Goal: Check status: Check status

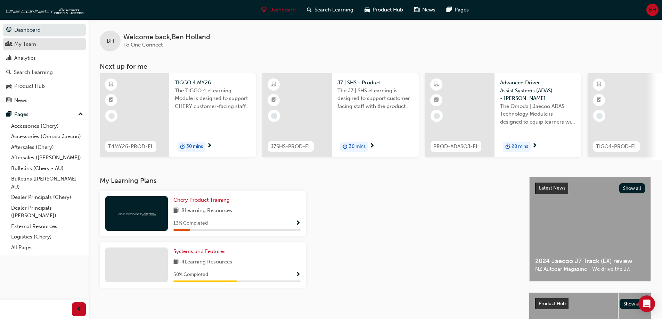
click at [30, 45] on div "My Team" at bounding box center [25, 44] width 22 height 8
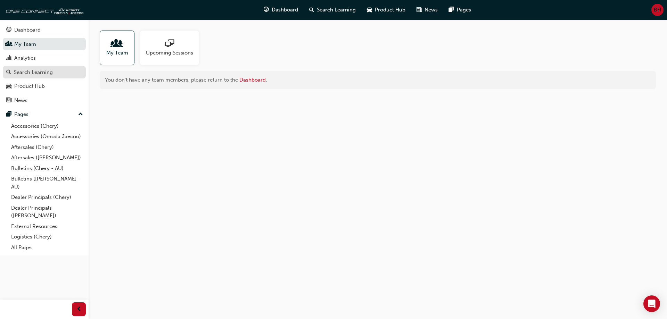
click at [31, 70] on div "Search Learning" at bounding box center [33, 72] width 39 height 8
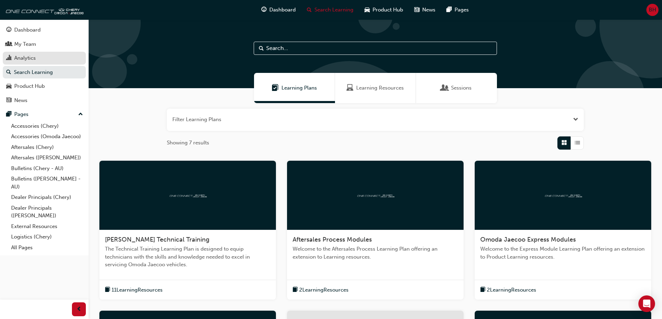
click at [46, 60] on div "Analytics" at bounding box center [44, 58] width 76 height 9
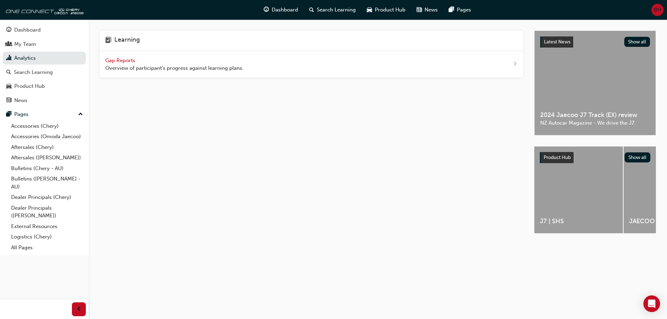
click at [128, 60] on span "Gap Reports" at bounding box center [120, 60] width 31 height 6
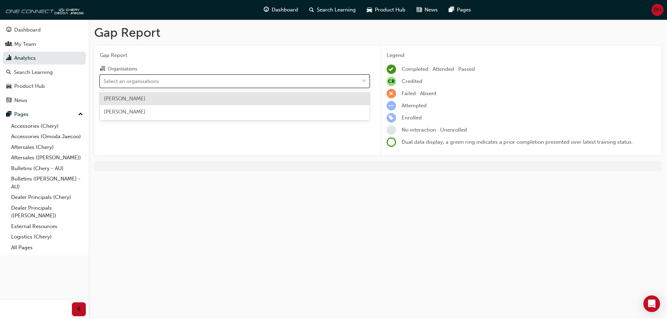
click at [174, 81] on div "Select an organisations" at bounding box center [229, 81] width 259 height 12
click at [104, 81] on input "Organisations option [PERSON_NAME] focused, 1 of 2. 2 results available. Use Up…" at bounding box center [103, 81] width 1 height 6
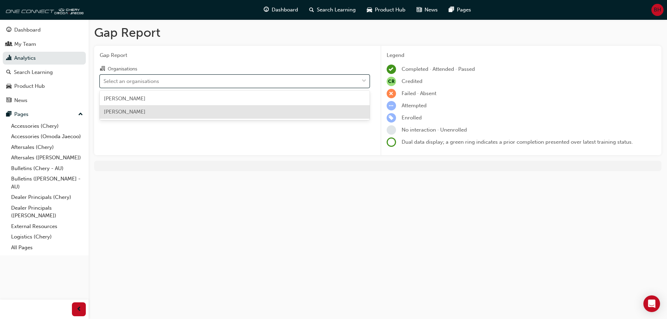
click at [144, 108] on div "[PERSON_NAME]" at bounding box center [235, 112] width 270 height 14
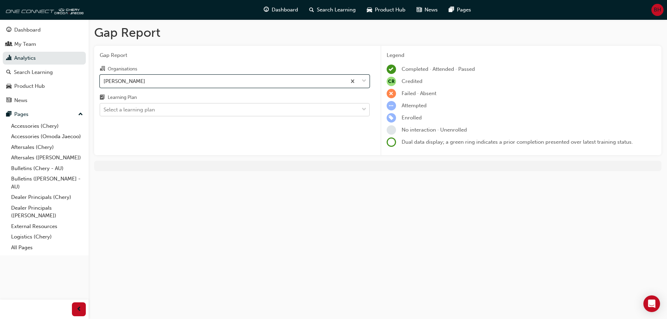
click at [148, 111] on div "Select a learning plan" at bounding box center [128, 110] width 51 height 8
click at [104, 111] on input "Learning Plan Select a learning plan" at bounding box center [103, 110] width 1 height 6
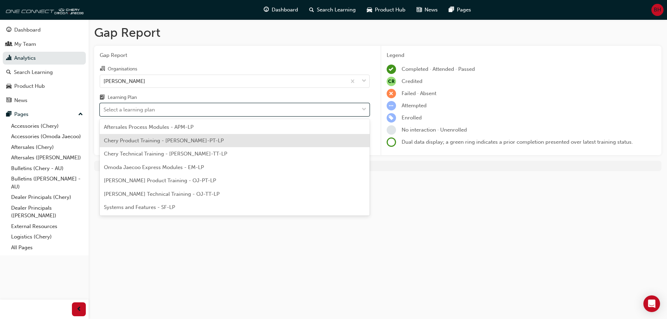
click at [151, 142] on span "Chery Product Training - [PERSON_NAME]-PT-LP" at bounding box center [164, 141] width 120 height 6
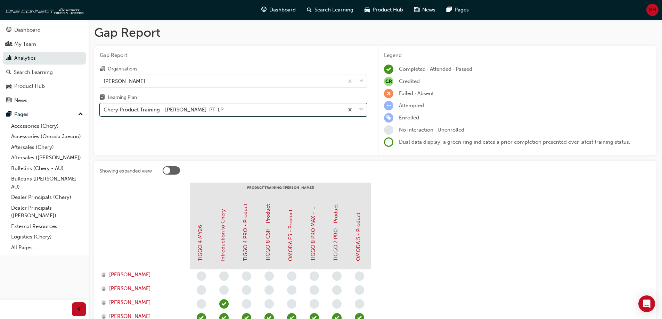
click at [155, 110] on div "Chery Product Training - [PERSON_NAME]-PT-LP" at bounding box center [163, 110] width 120 height 8
click at [104, 110] on input "Learning Plan option Chery Product Training - [PERSON_NAME]-PT-LP, selected. 0 …" at bounding box center [103, 110] width 1 height 6
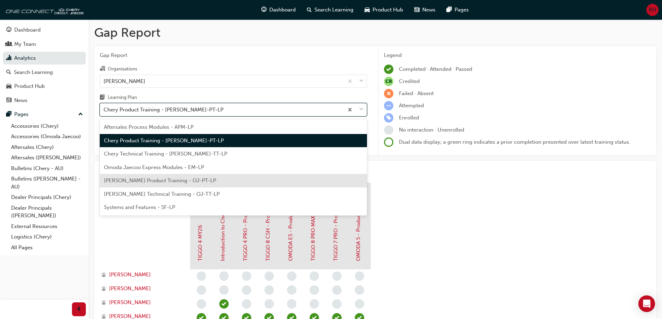
click at [155, 181] on span "[PERSON_NAME] Product Training - OJ-PT-LP" at bounding box center [160, 180] width 112 height 6
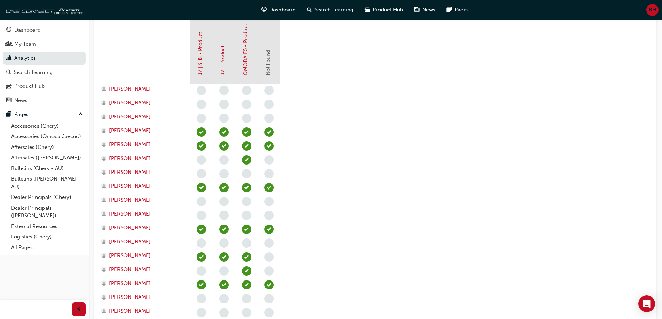
scroll to position [208, 0]
